Goal: Task Accomplishment & Management: Manage account settings

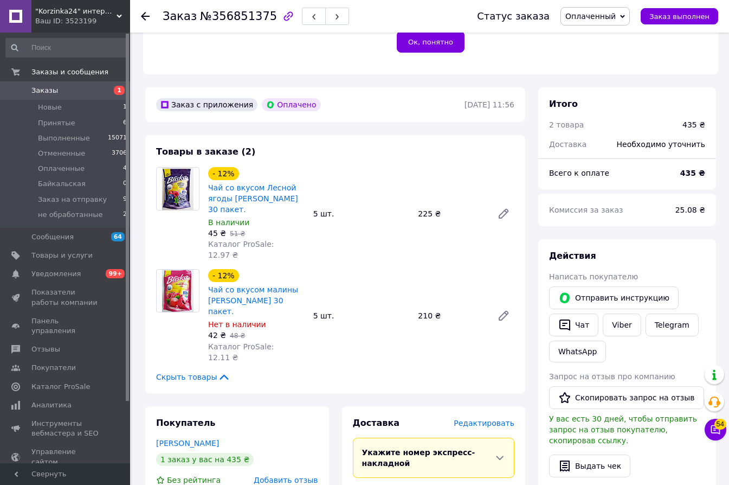
scroll to position [336, 0]
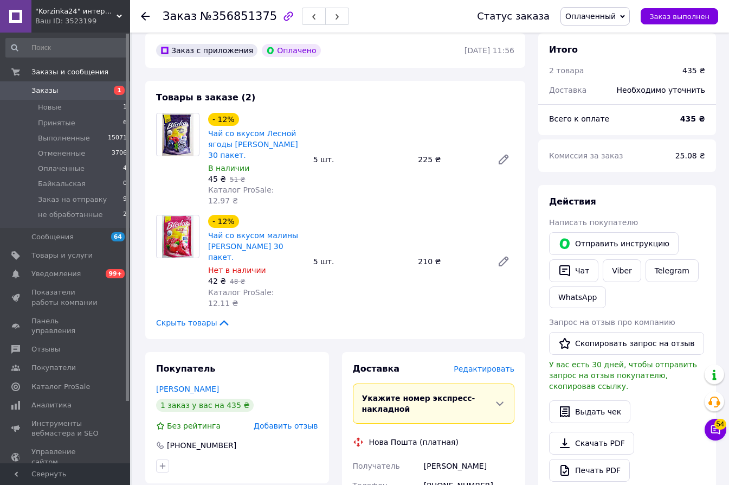
click at [327, 296] on div "Заказ с приложения Оплачено [DATE] 11:56 Товары в заказе (2) - 12% Чай со вкусо…" at bounding box center [335, 486] width 393 height 907
drag, startPoint x: 453, startPoint y: 412, endPoint x: 408, endPoint y: 412, distance: 45.5
copy div "Получатель [PERSON_NAME]"
click at [328, 294] on div "Заказ с приложения Оплачено [DATE] 11:56 Товары в заказе (2) - 12% Чай со вкусо…" at bounding box center [335, 486] width 393 height 907
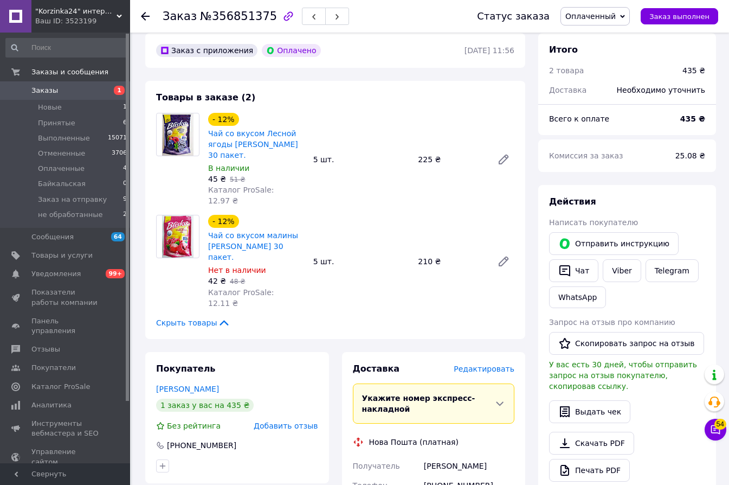
click at [595, 17] on span "Оплаченный" at bounding box center [590, 16] width 50 height 9
click at [620, 104] on li "Заказ на отправку" at bounding box center [601, 103] width 80 height 16
click at [144, 18] on icon at bounding box center [145, 16] width 9 height 9
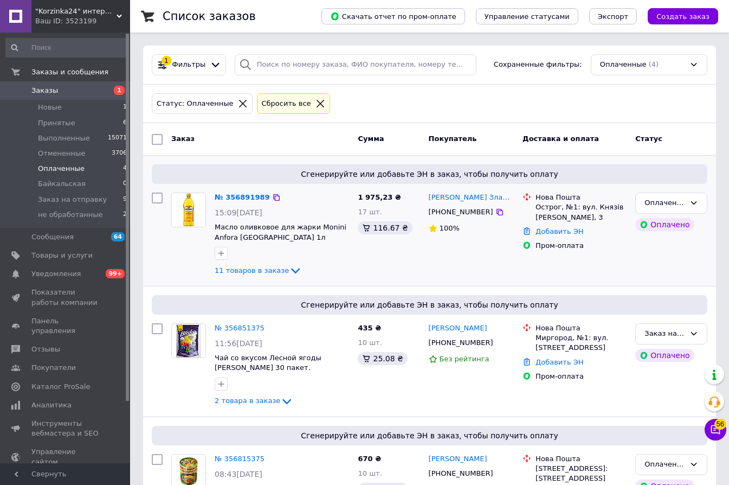
click at [192, 270] on div at bounding box center [188, 234] width 43 height 93
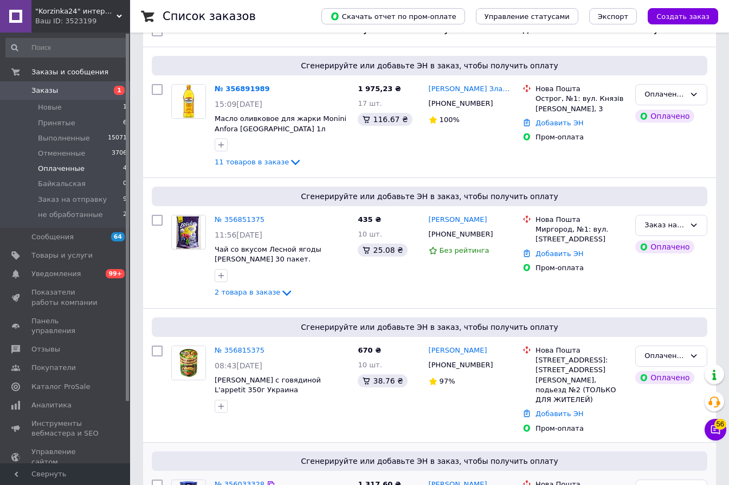
scroll to position [212, 0]
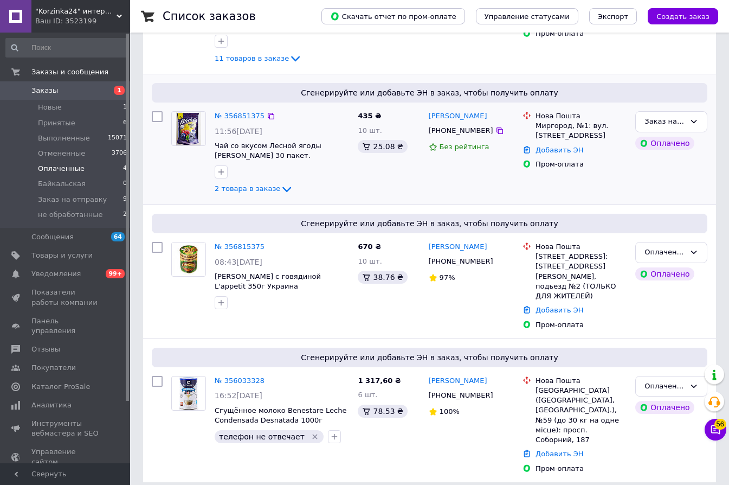
click at [183, 179] on div at bounding box center [188, 153] width 43 height 93
click at [66, 91] on span "Заказы" at bounding box center [65, 91] width 69 height 10
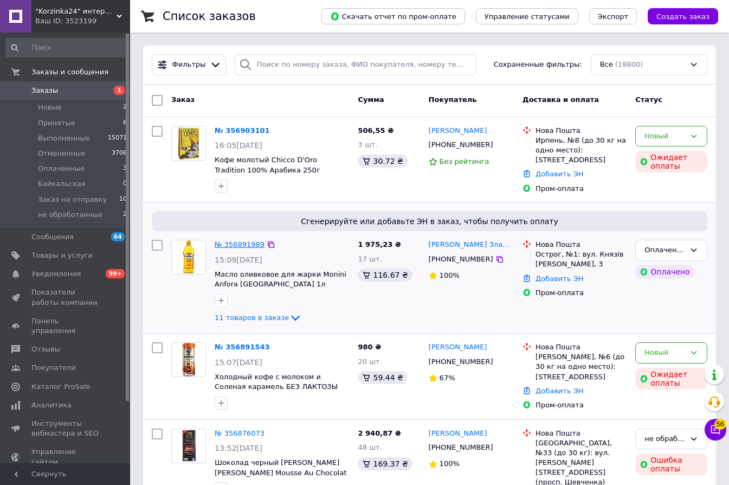
click at [247, 246] on link "№ 356891989" at bounding box center [240, 244] width 50 height 8
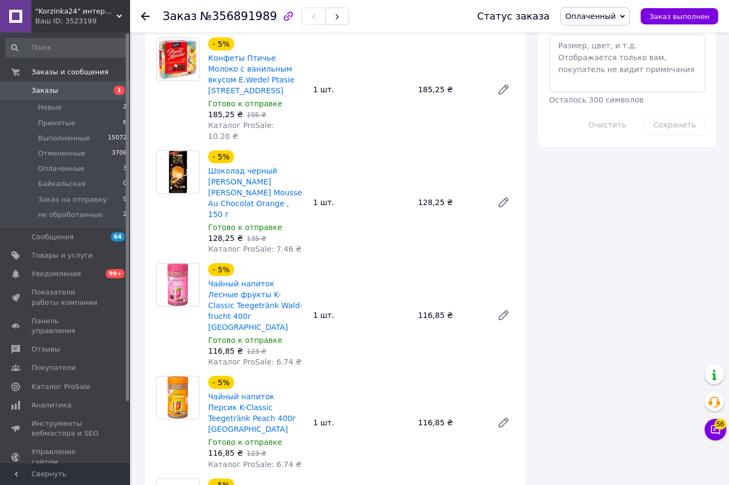
scroll to position [1084, 0]
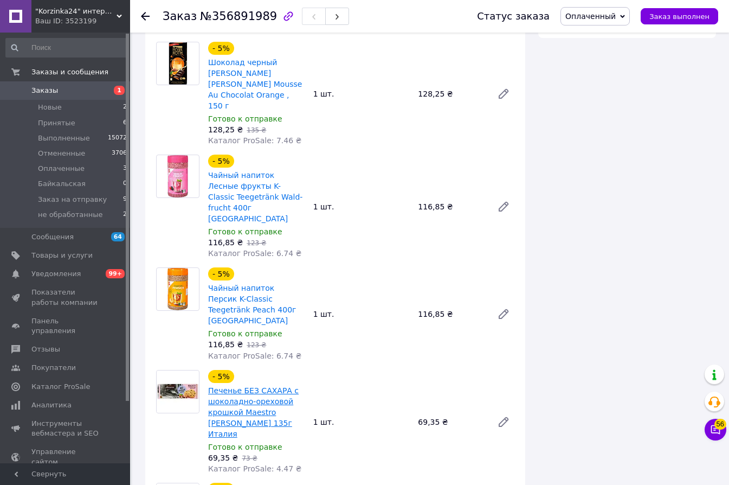
click at [220, 386] on link "Печенье БЕЗ САХАРА с шоколадно-ореховой крошкой Maestro [PERSON_NAME] 135г Итал…" at bounding box center [253, 412] width 91 height 52
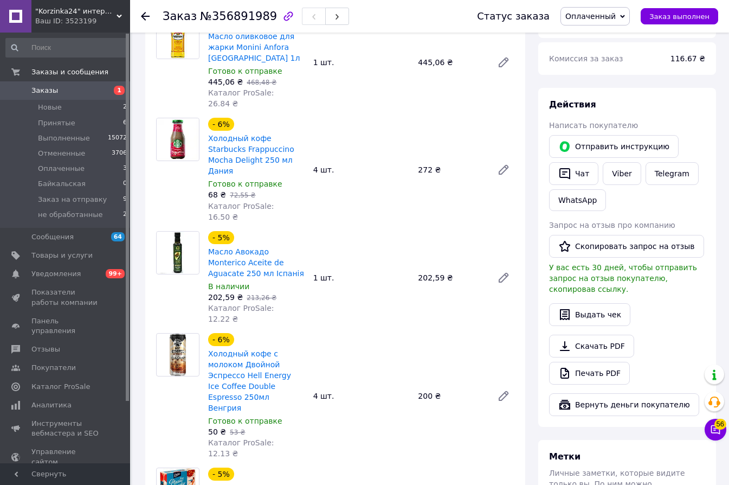
scroll to position [325, 0]
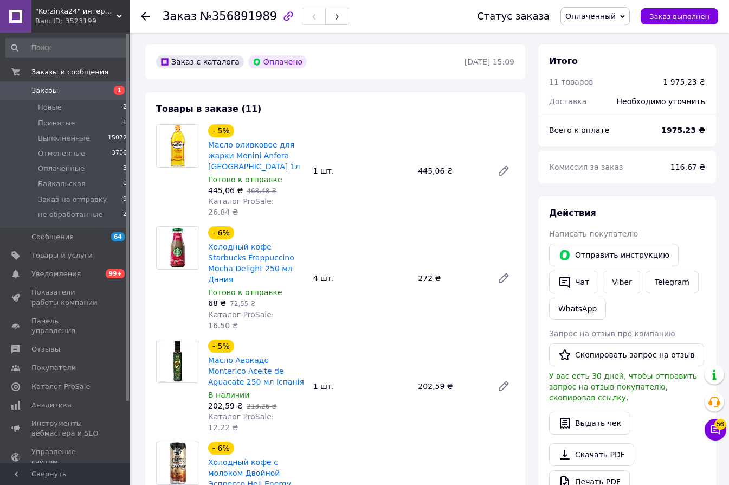
click at [145, 16] on use at bounding box center [145, 16] width 9 height 9
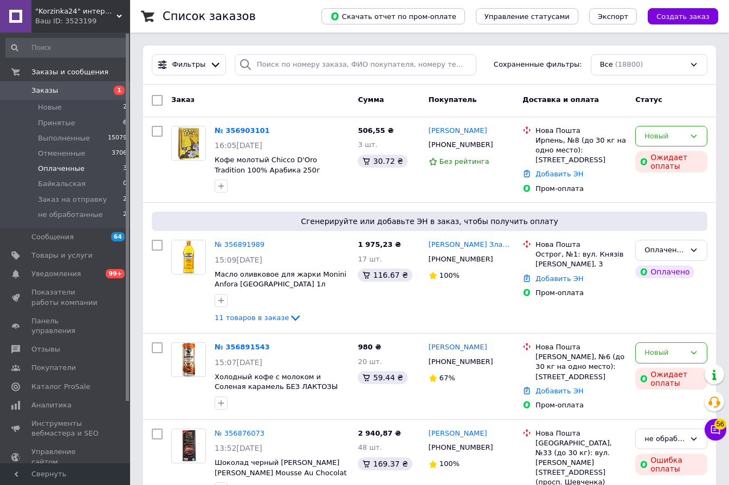
click at [57, 169] on span "Оплаченные" at bounding box center [61, 169] width 47 height 10
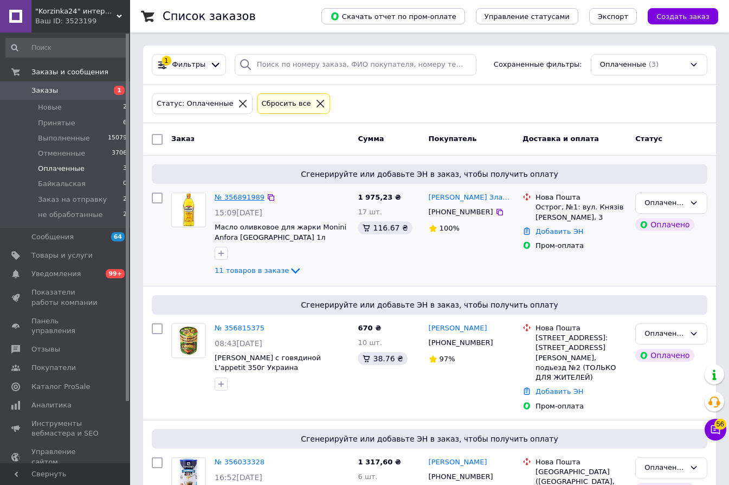
scroll to position [82, 0]
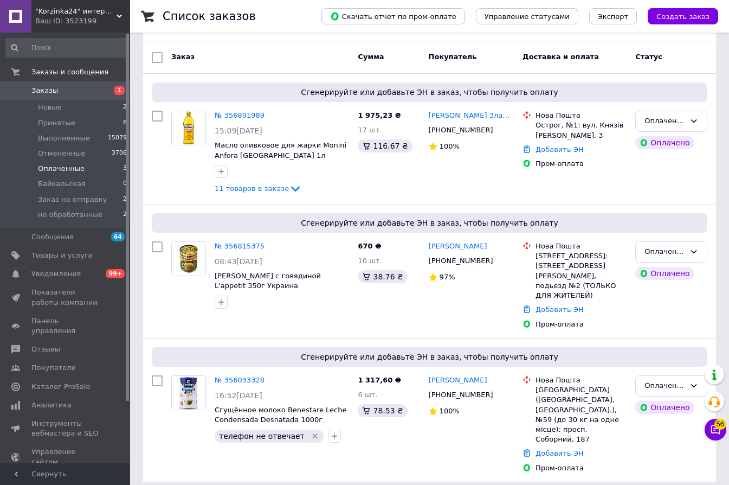
click at [89, 93] on span "Заказы" at bounding box center [65, 91] width 69 height 10
